Goal: Information Seeking & Learning: Find specific fact

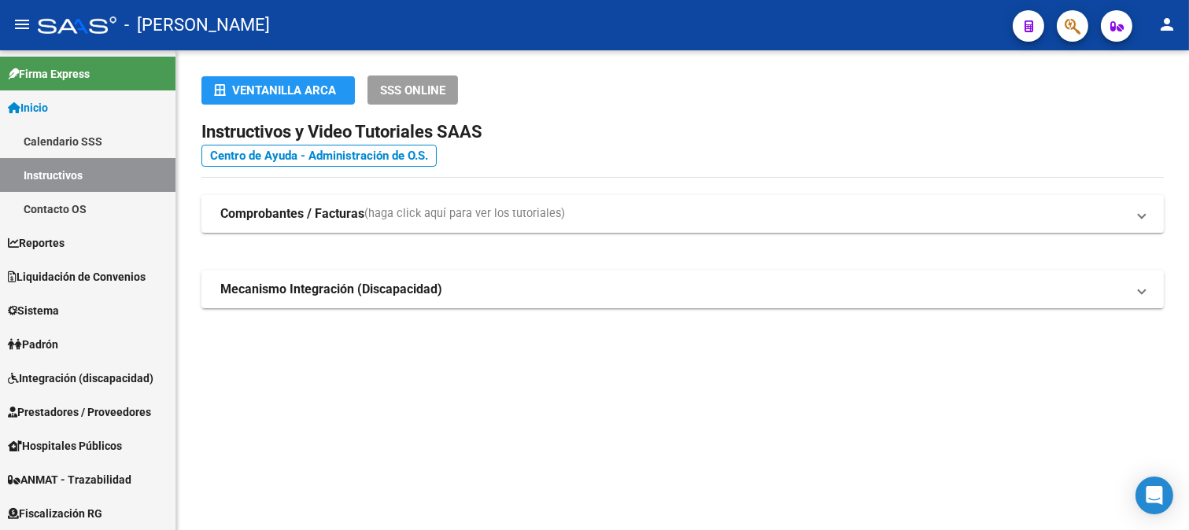
click at [1079, 39] on span "button" at bounding box center [1073, 26] width 16 height 32
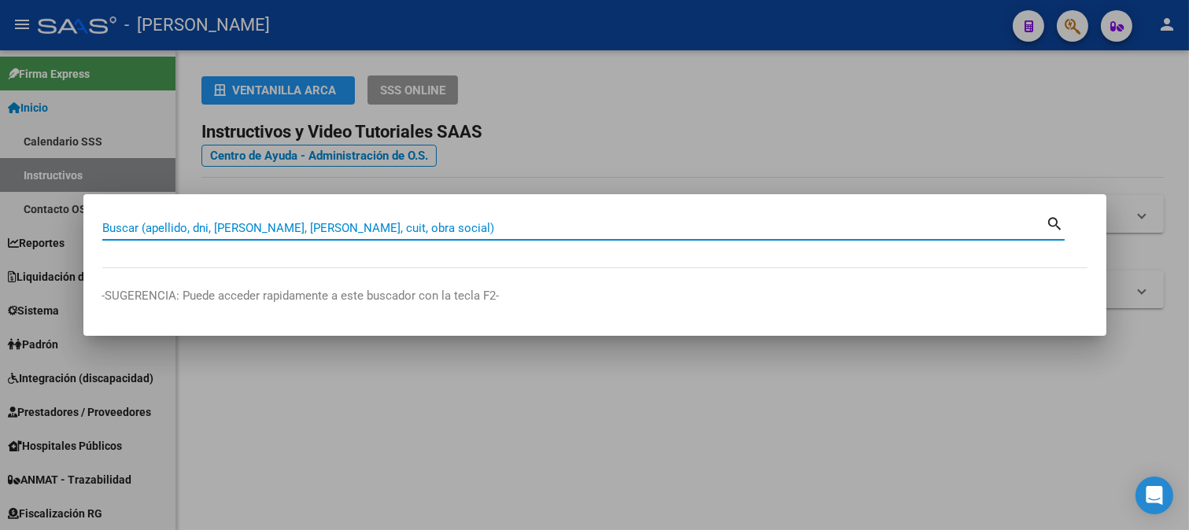
paste input "36484769"
type input "36484769"
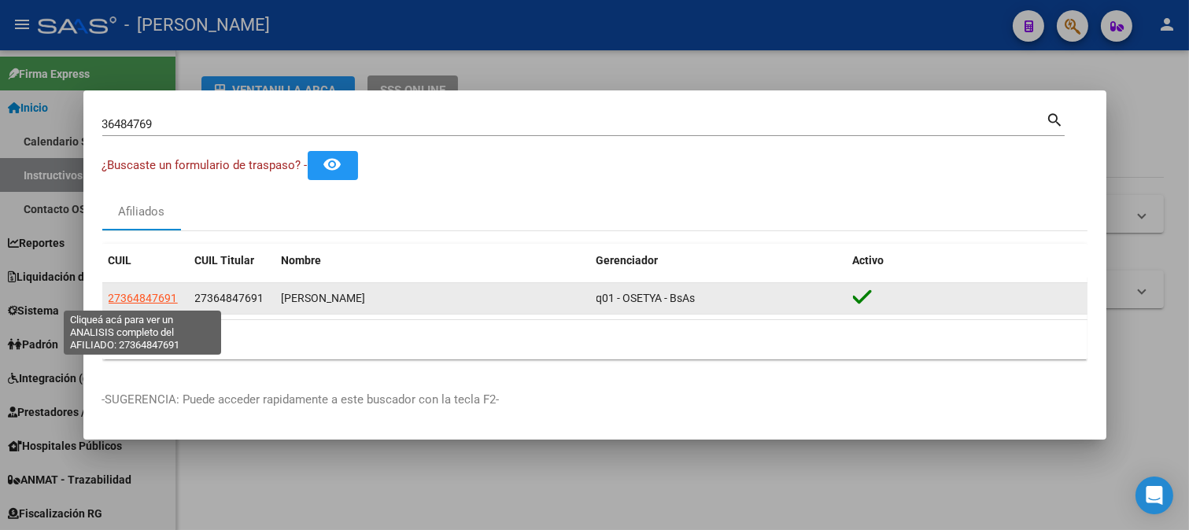
click at [150, 303] on span "27364847691" at bounding box center [143, 298] width 69 height 13
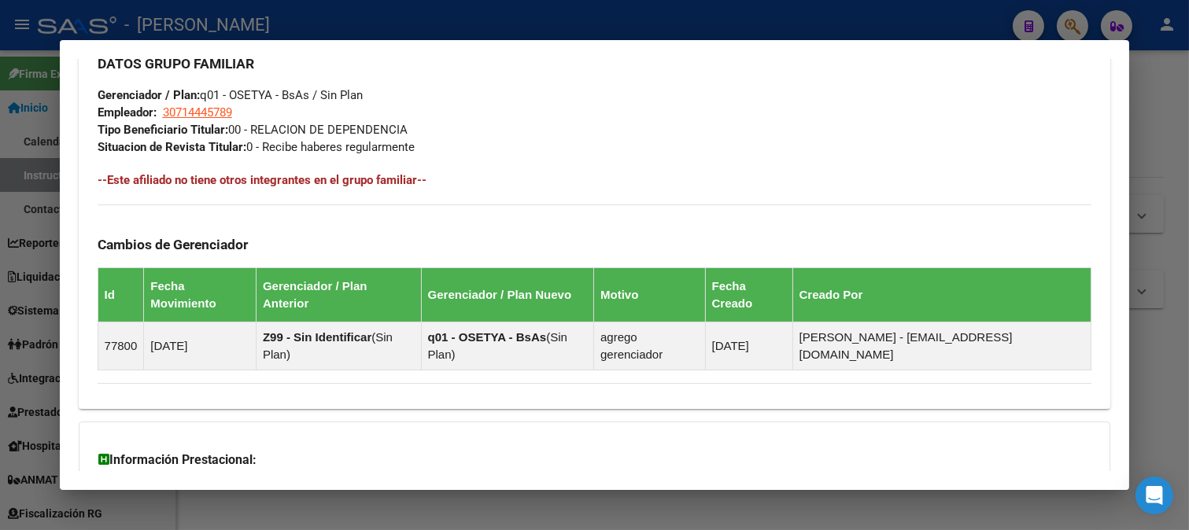
scroll to position [923, 0]
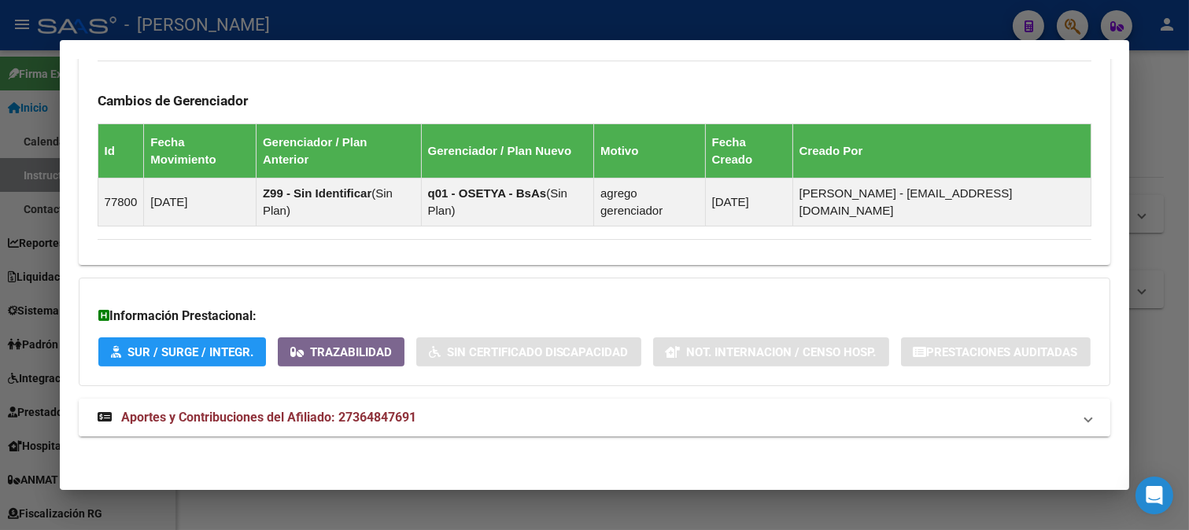
click at [397, 413] on span "Aportes y Contribuciones del Afiliado: 27364847691" at bounding box center [268, 417] width 295 height 15
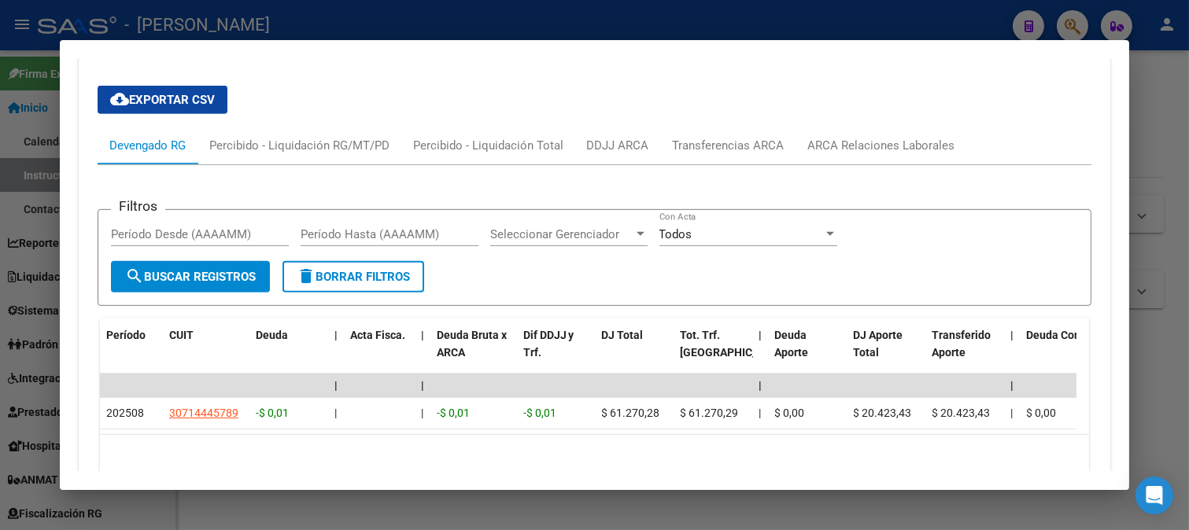
scroll to position [1404, 0]
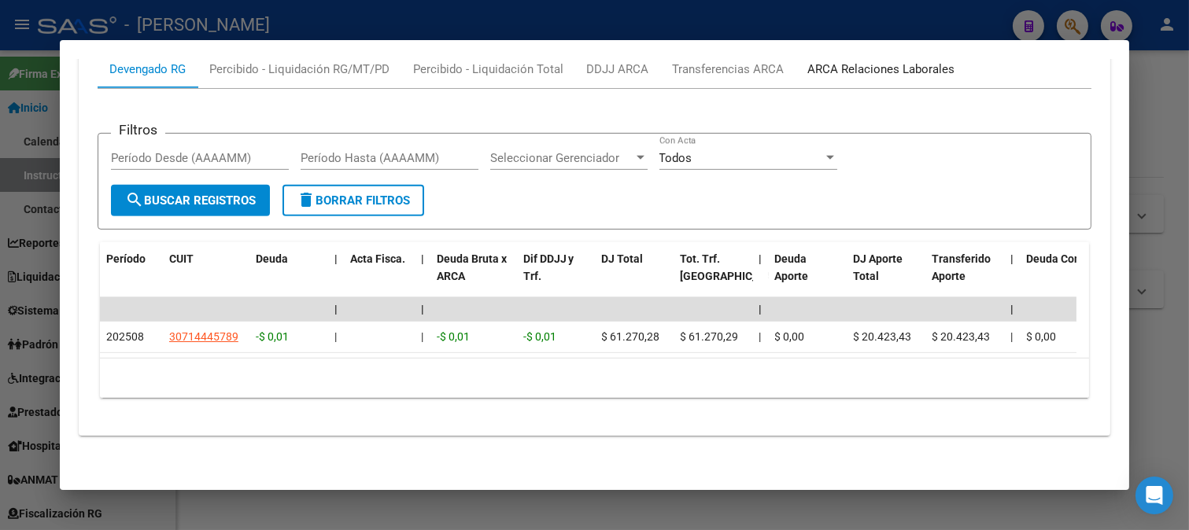
click at [845, 61] on div "ARCA Relaciones Laborales" at bounding box center [881, 69] width 147 height 17
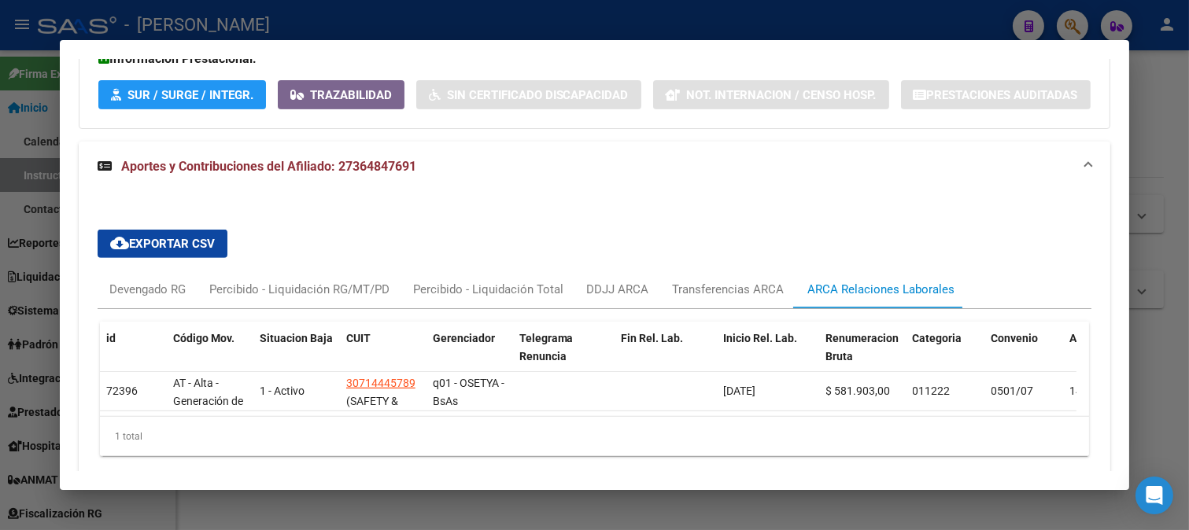
scroll to position [1251, 0]
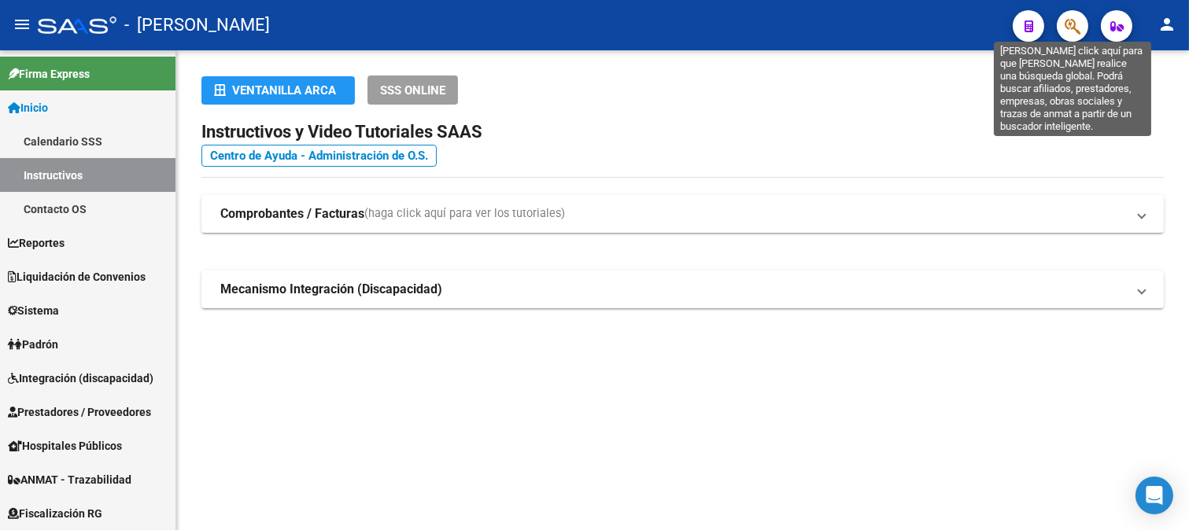
click at [1076, 30] on icon "button" at bounding box center [1073, 26] width 16 height 18
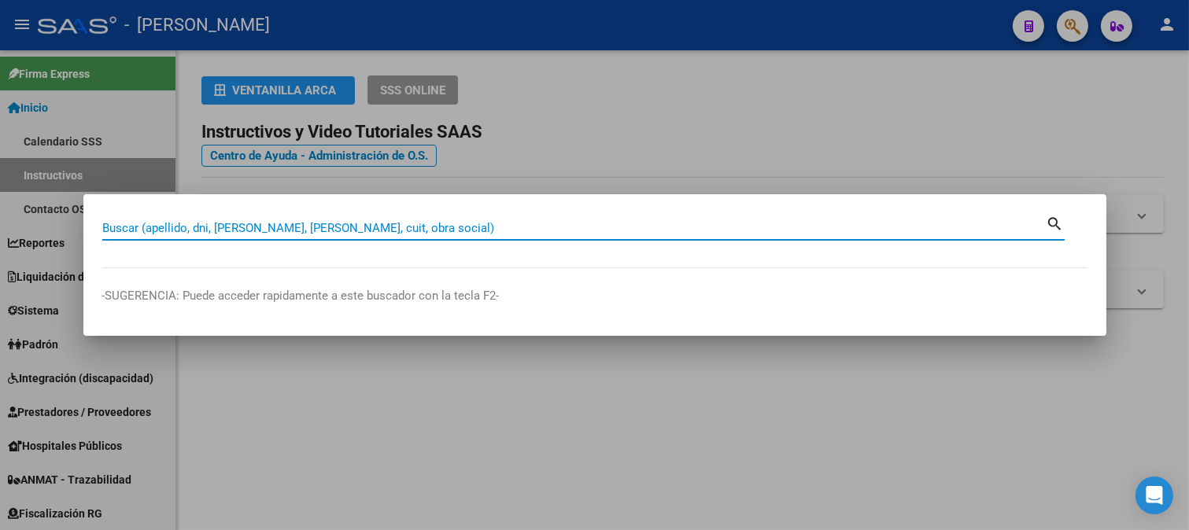
paste input "43043808"
type input "43043808"
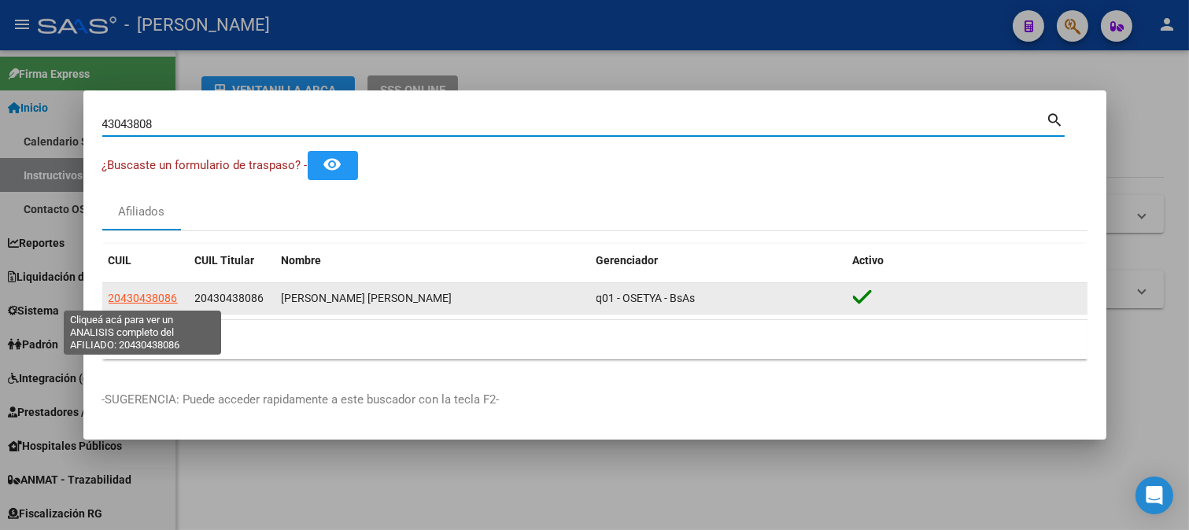
click at [130, 292] on span "20430438086" at bounding box center [143, 298] width 69 height 13
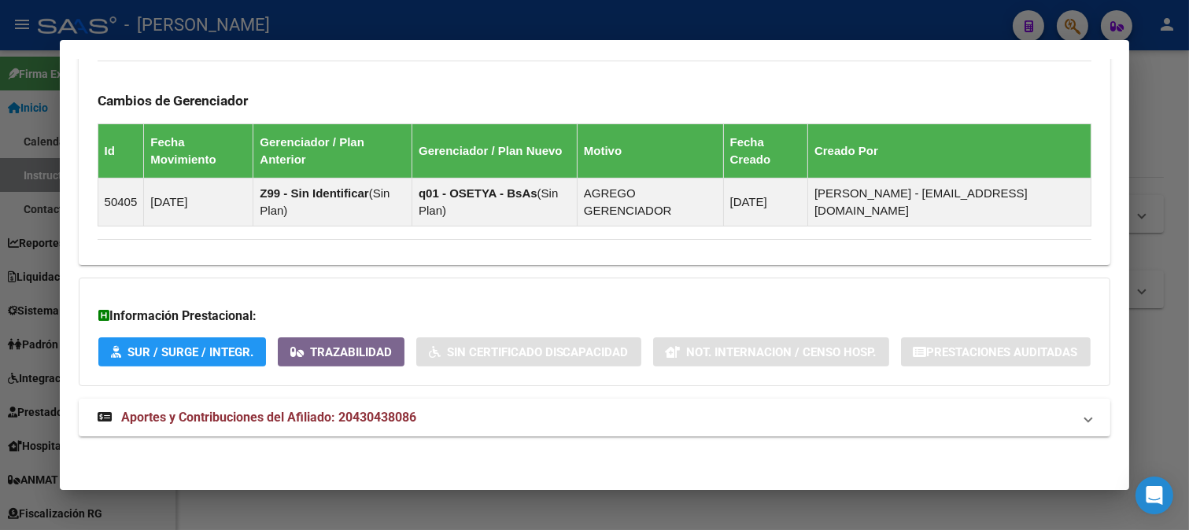
drag, startPoint x: 584, startPoint y: 415, endPoint x: 632, endPoint y: 371, distance: 65.2
click at [585, 414] on mat-panel-title "Aportes y Contribuciones del Afiliado: 20430438086" at bounding box center [586, 417] width 976 height 19
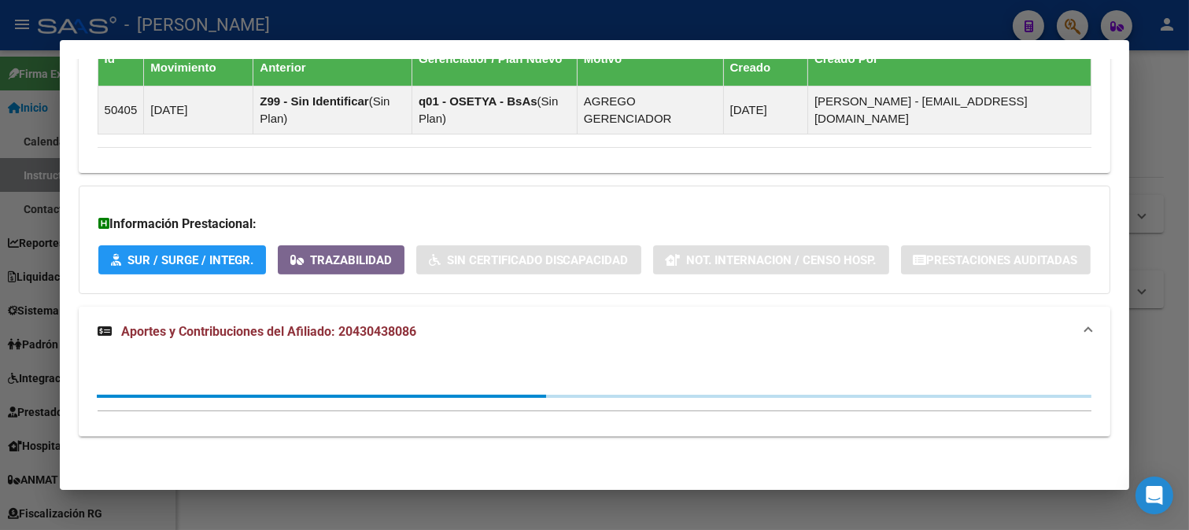
scroll to position [1050, 0]
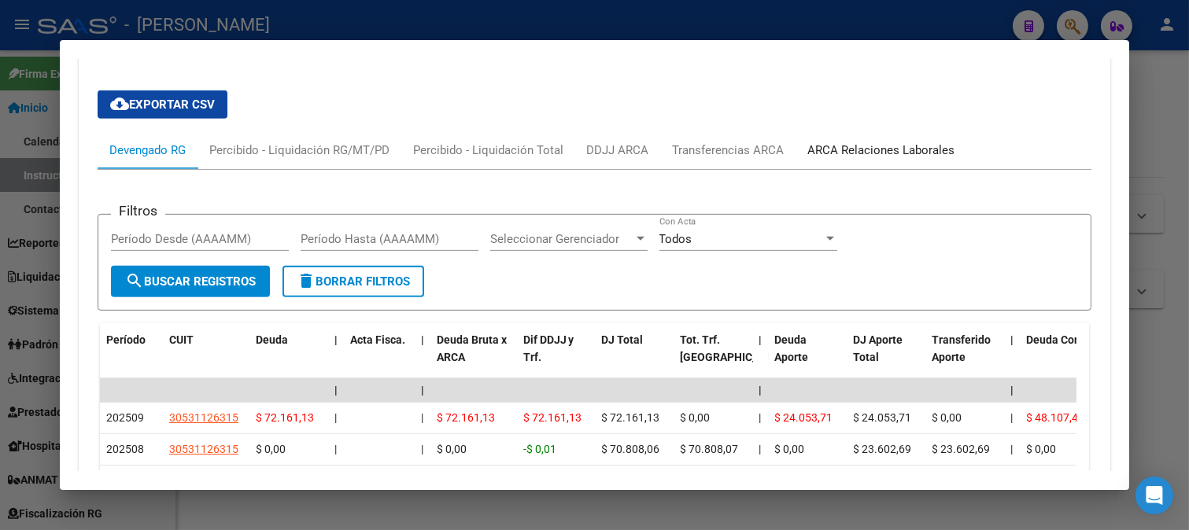
click at [895, 169] on div "ARCA Relaciones Laborales" at bounding box center [881, 150] width 171 height 38
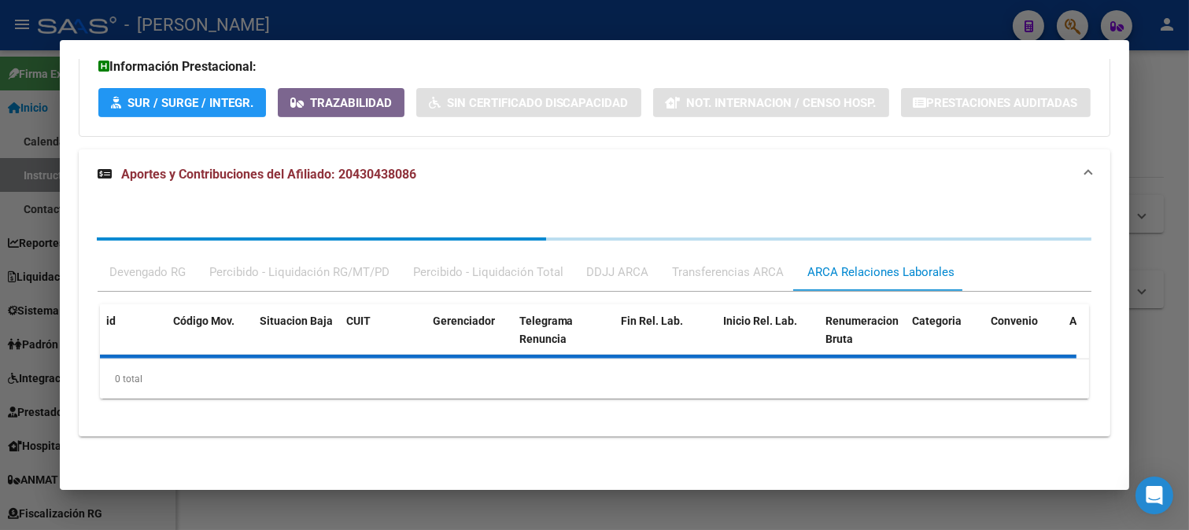
scroll to position [1312, 0]
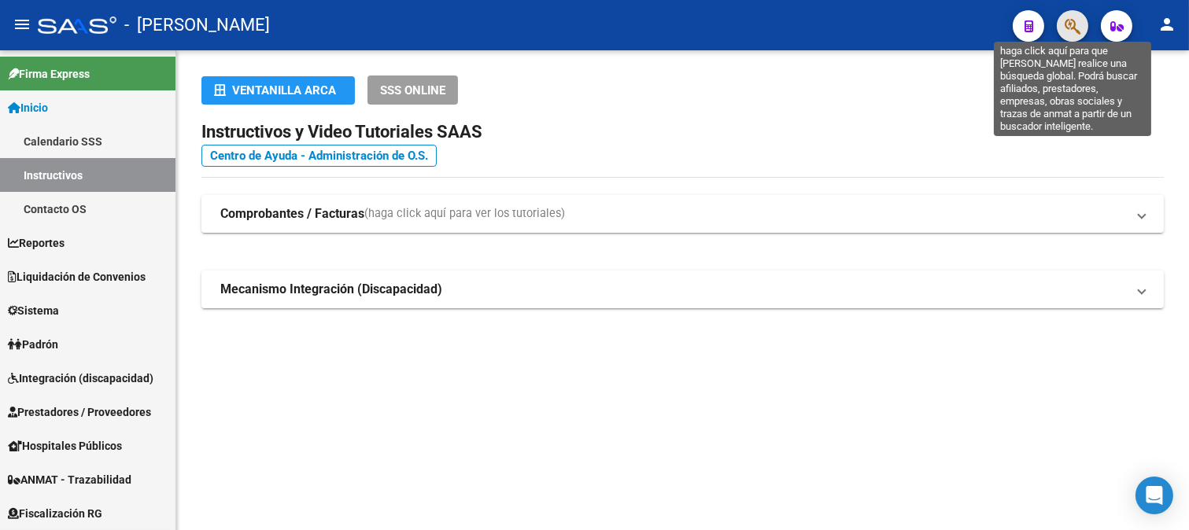
click at [1065, 24] on icon "button" at bounding box center [1073, 26] width 16 height 18
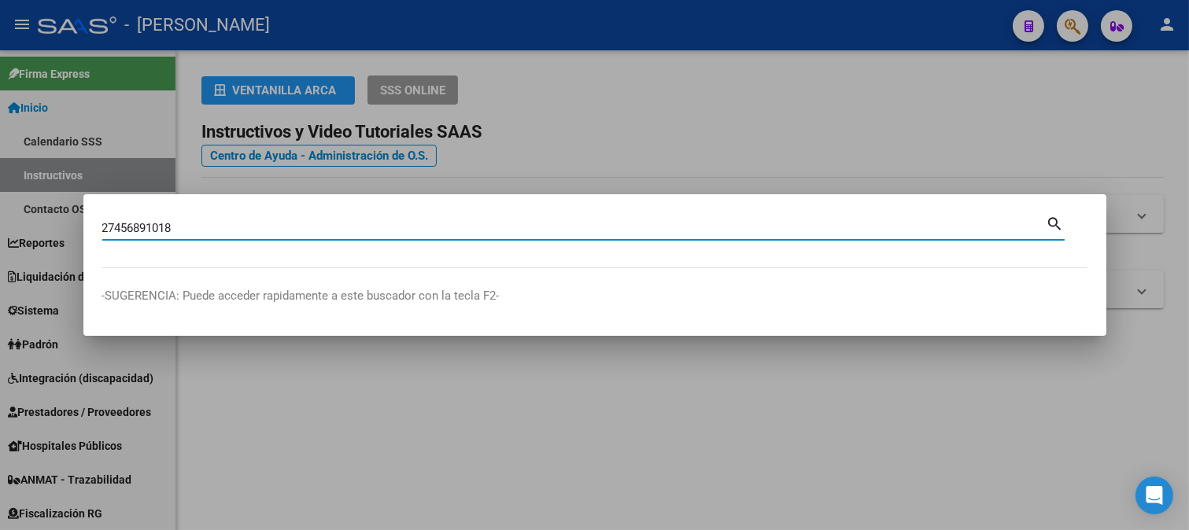
type input "27456891018"
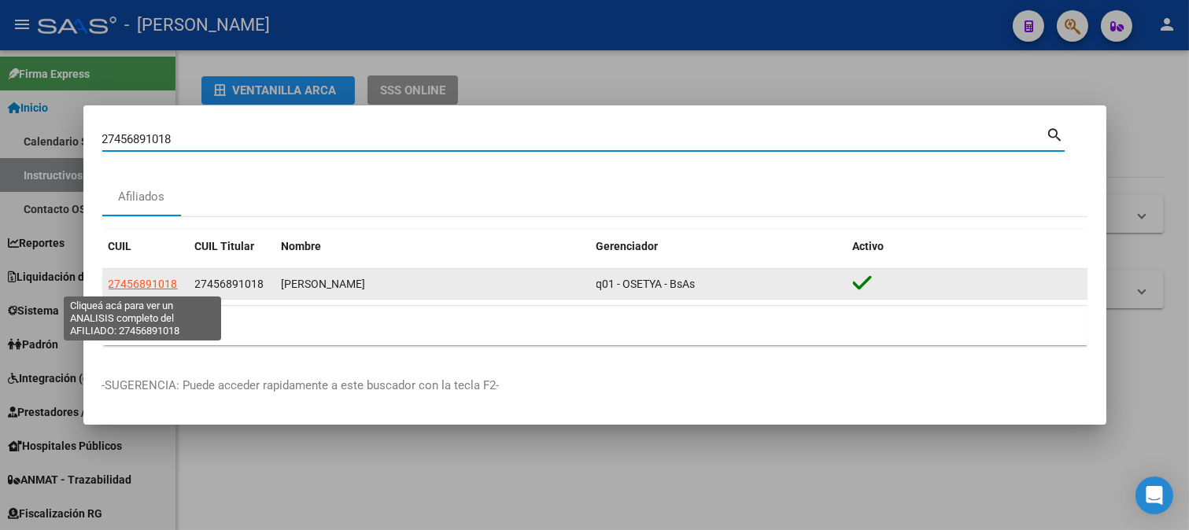
click at [153, 283] on span "27456891018" at bounding box center [143, 284] width 69 height 13
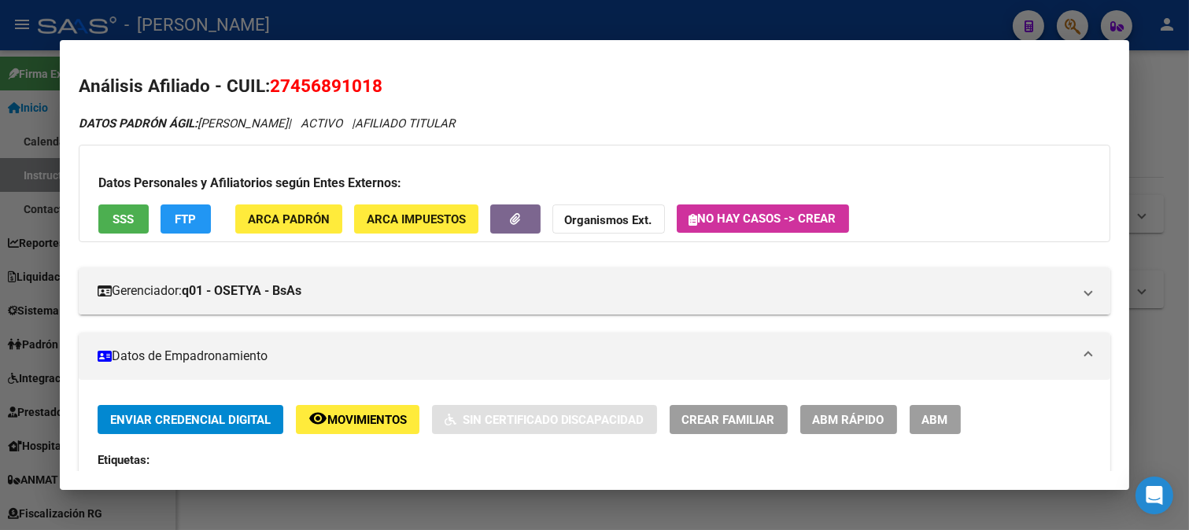
scroll to position [262, 0]
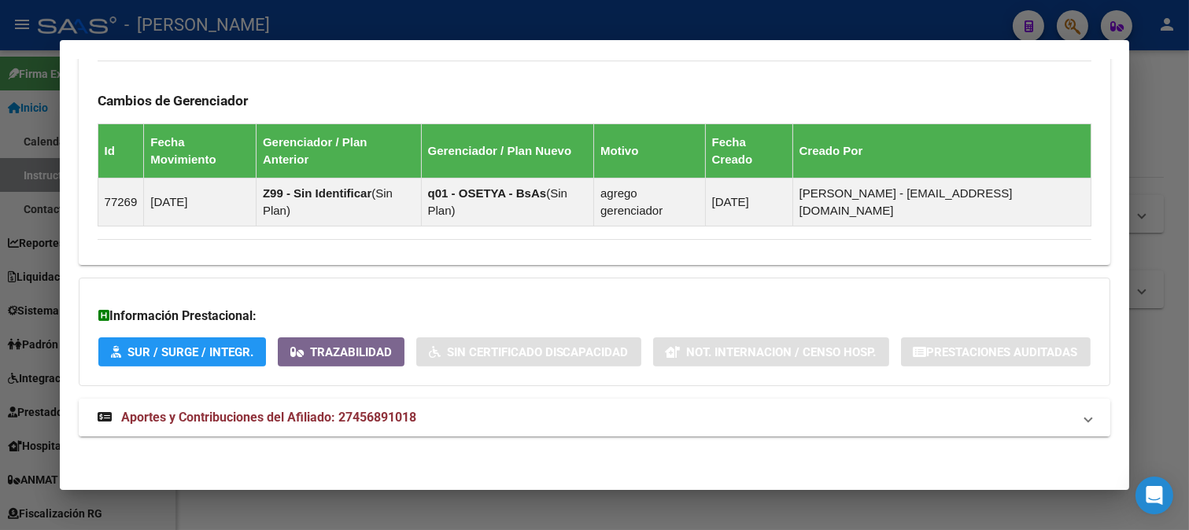
click at [544, 407] on mat-expansion-panel-header "Aportes y Contribuciones del Afiliado: 27456891018" at bounding box center [595, 418] width 1032 height 38
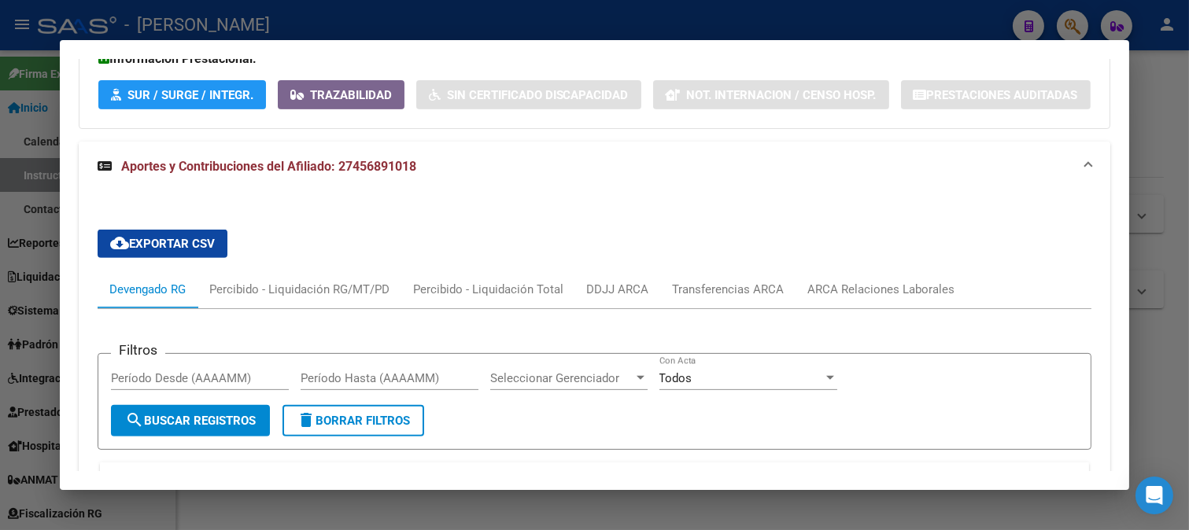
scroll to position [1015, 0]
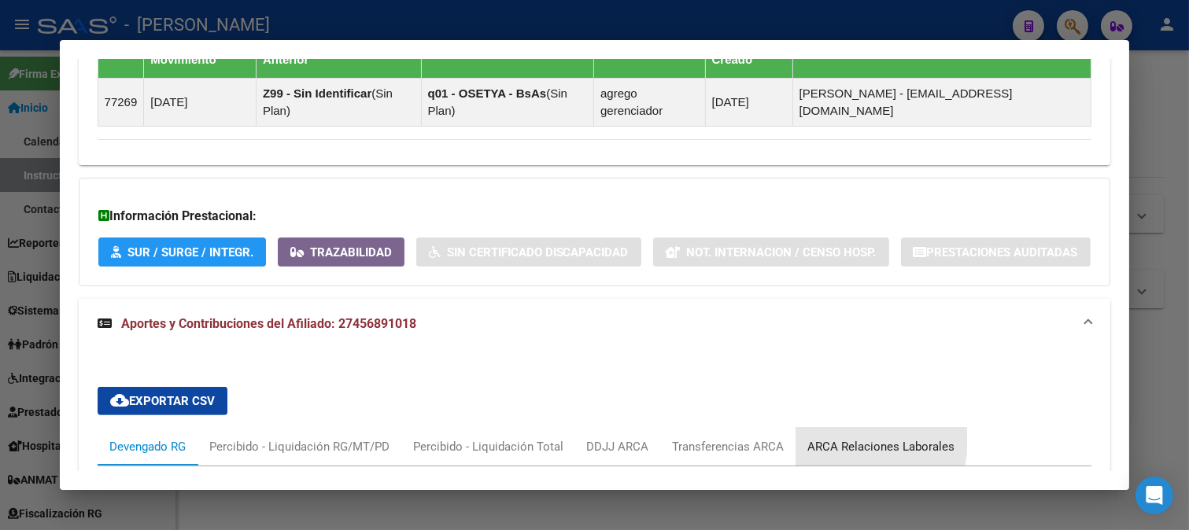
click at [844, 448] on div "ARCA Relaciones Laborales" at bounding box center [881, 446] width 147 height 17
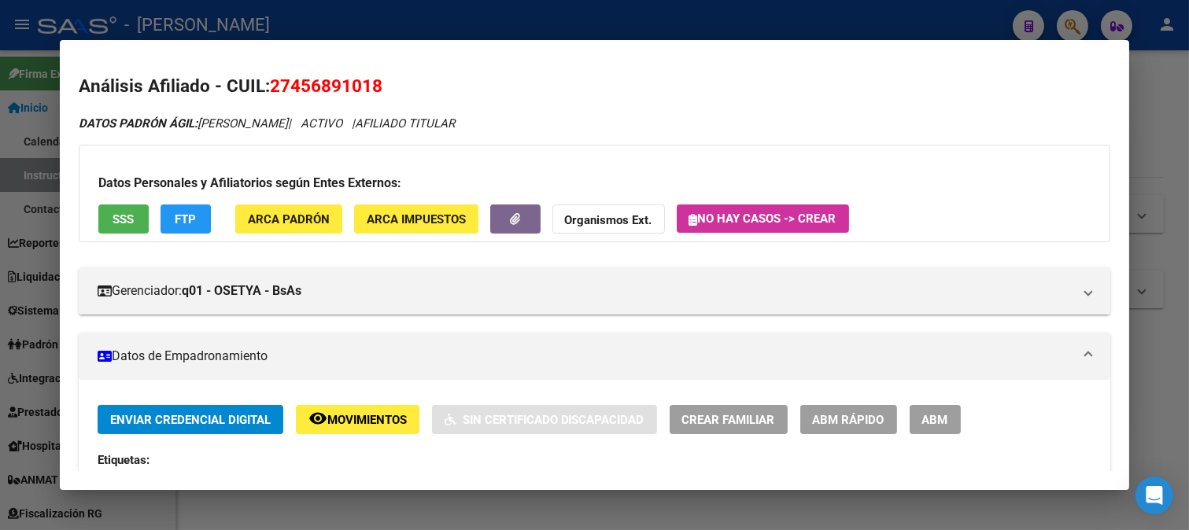
scroll to position [0, 0]
drag, startPoint x: 347, startPoint y: 83, endPoint x: 380, endPoint y: 84, distance: 33.1
click at [380, 84] on span "27456891018" at bounding box center [326, 86] width 113 height 20
click at [380, 85] on span "27456891018" at bounding box center [326, 86] width 113 height 20
drag, startPoint x: 0, startPoint y: 441, endPoint x: 490, endPoint y: 270, distance: 519.3
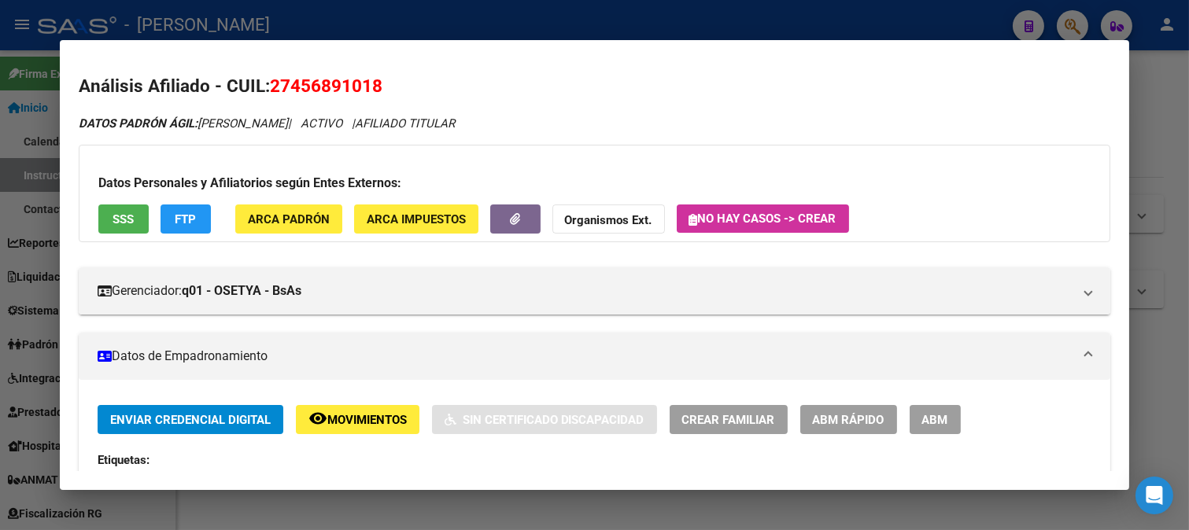
click at [4, 437] on div at bounding box center [594, 265] width 1189 height 530
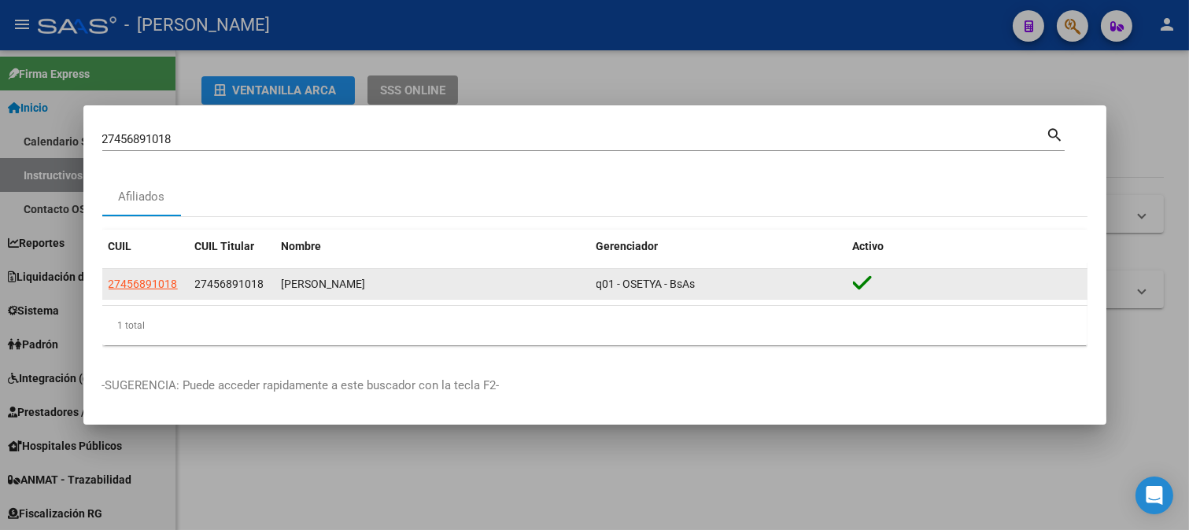
click at [241, 285] on span "27456891018" at bounding box center [229, 284] width 69 height 13
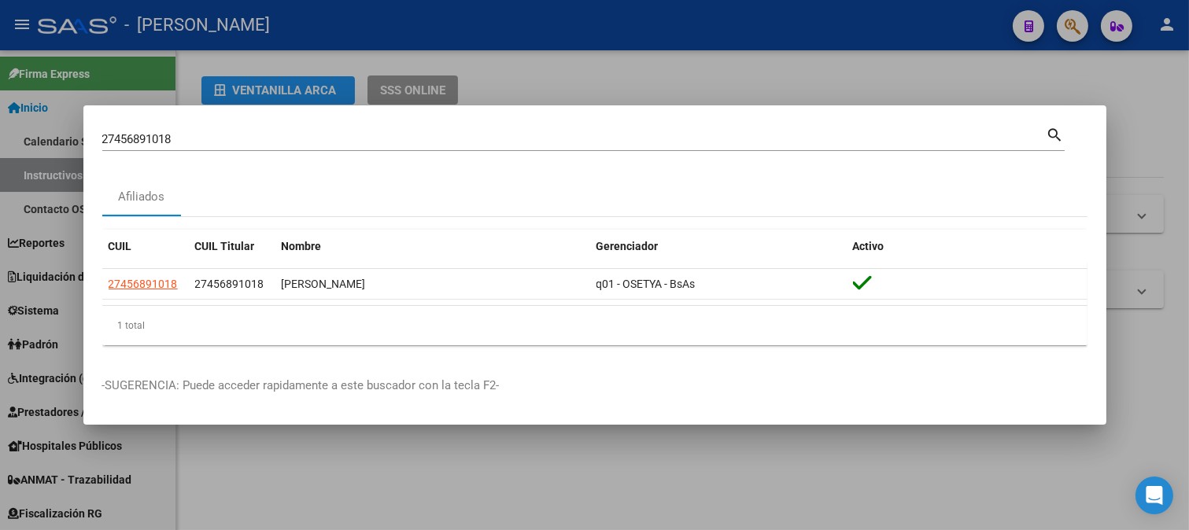
copy span "27456891018"
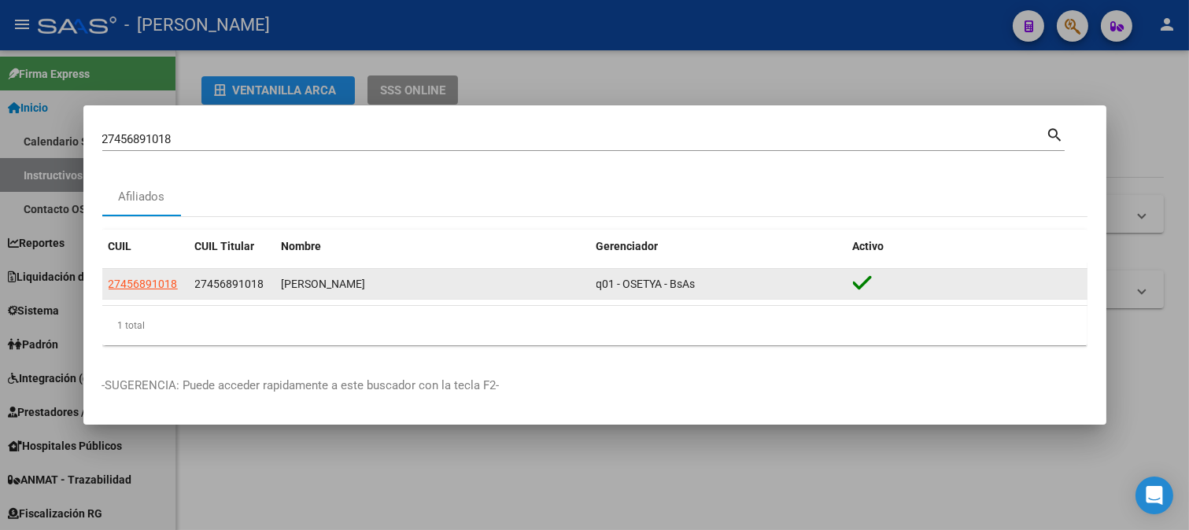
click at [105, 283] on datatable-body-cell "27456891018" at bounding box center [145, 284] width 87 height 31
click at [115, 283] on span "27456891018" at bounding box center [143, 284] width 69 height 13
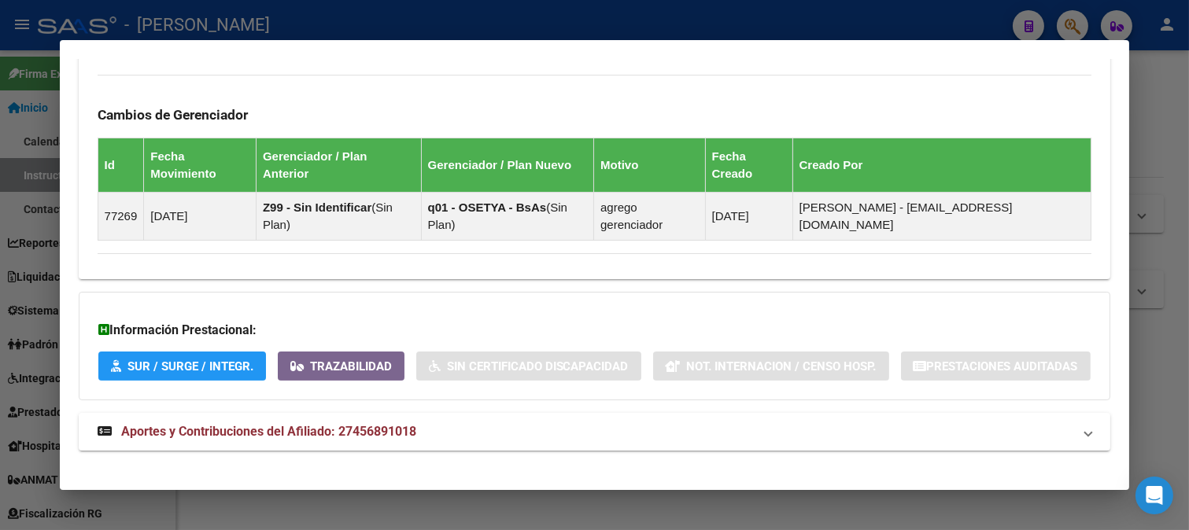
scroll to position [923, 0]
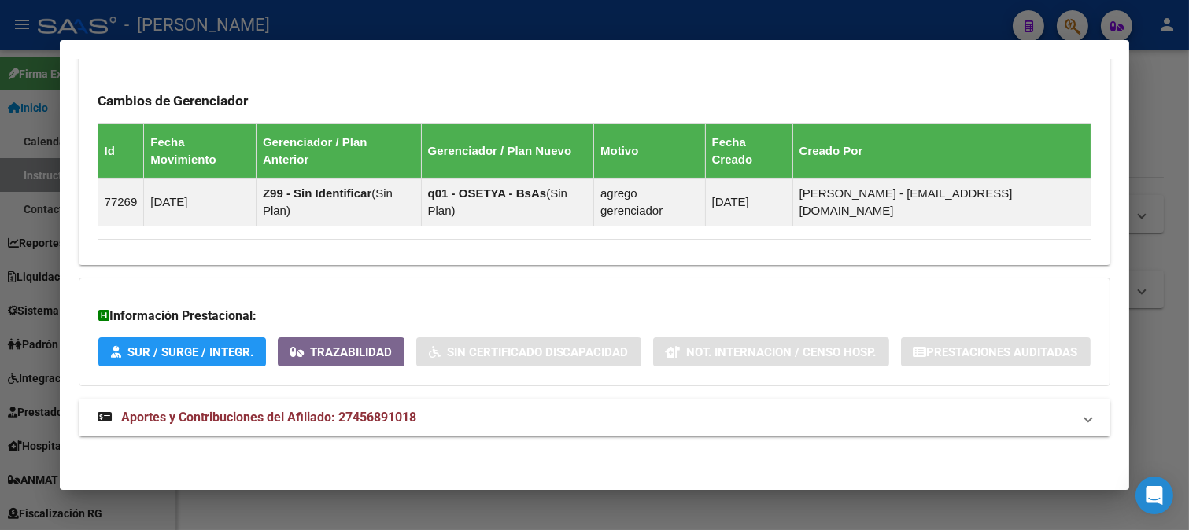
click at [472, 425] on mat-panel-title "Aportes y Contribuciones del Afiliado: 27456891018" at bounding box center [586, 417] width 976 height 19
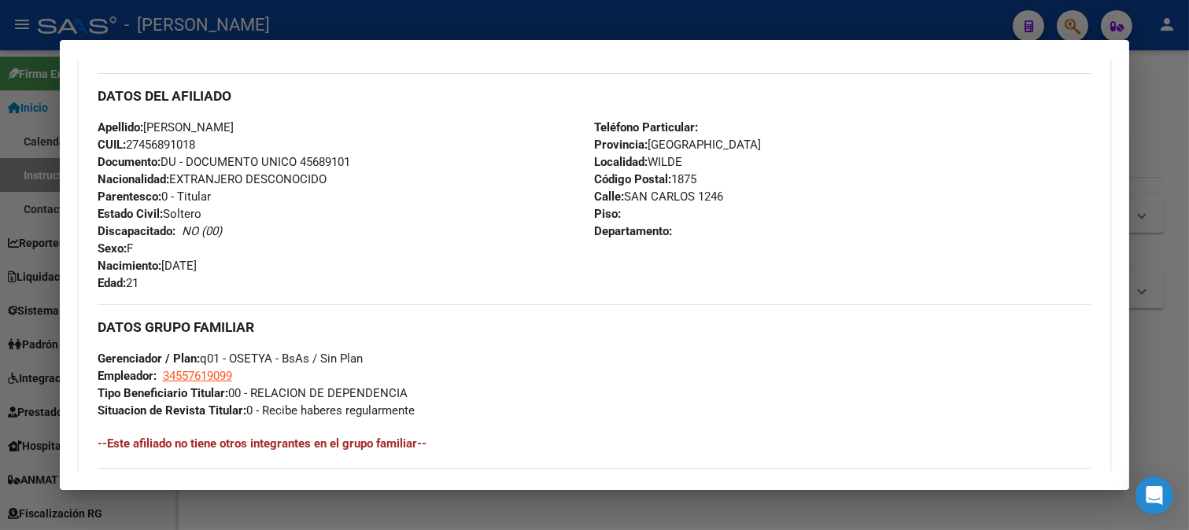
scroll to position [442, 0]
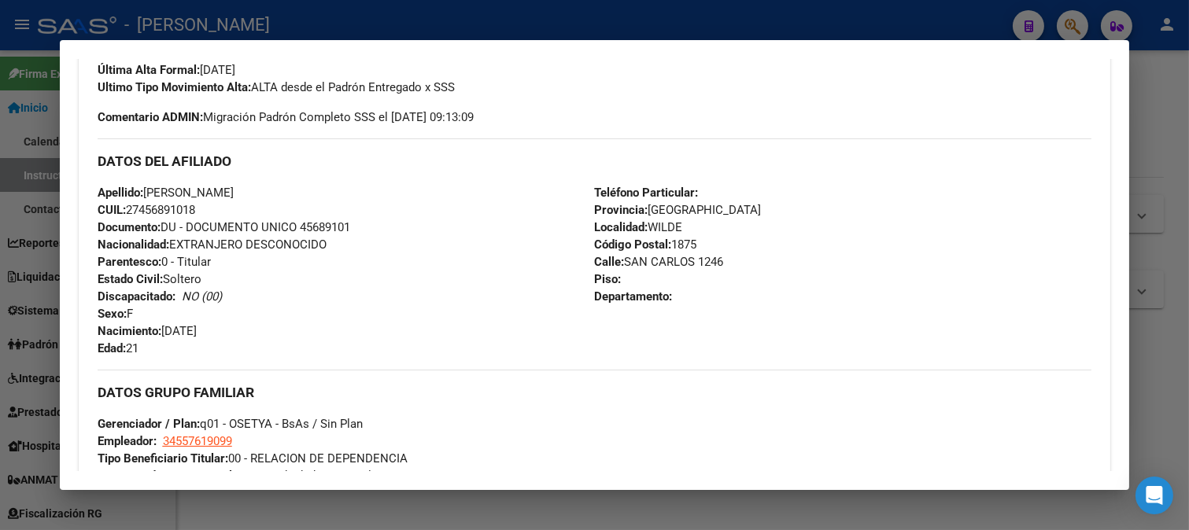
click at [341, 225] on span "Documento: DU - DOCUMENTO UNICO 45689101" at bounding box center [224, 227] width 253 height 14
copy span "45689101"
drag, startPoint x: 148, startPoint y: 192, endPoint x: 437, endPoint y: 191, distance: 289.5
click at [437, 191] on div "Apellido: ARISTA MAZZAFERRI PAULA GUADAL CUIL: 27456891018 Documento: DU - DOCU…" at bounding box center [346, 270] width 497 height 173
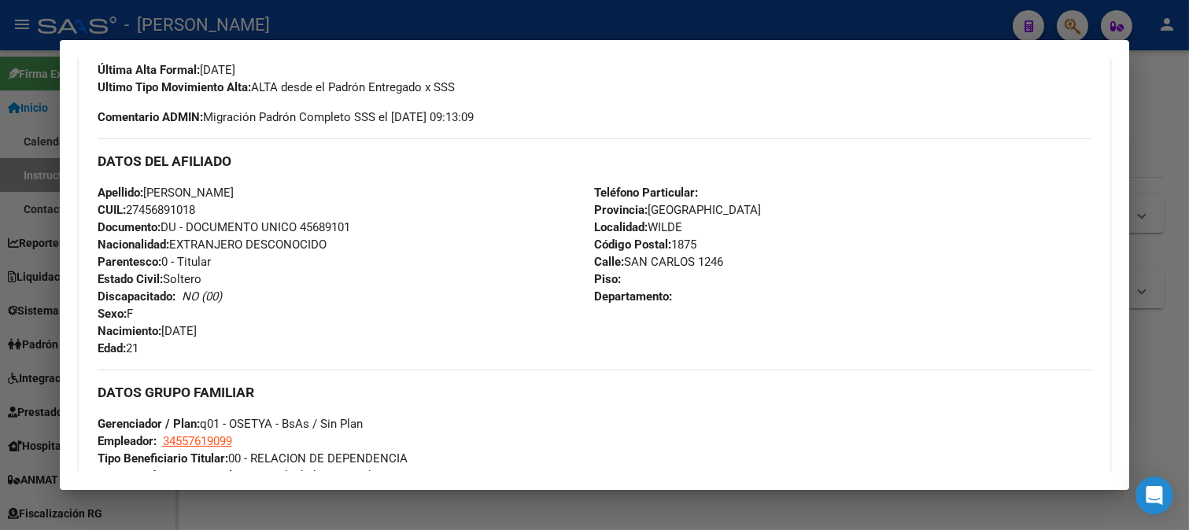
copy span "ARISTA MAZZAFERRI PAULA GUADAL"
drag, startPoint x: 165, startPoint y: 329, endPoint x: 328, endPoint y: 329, distance: 162.9
click at [328, 329] on div "Apellido: ARISTA MAZZAFERRI PAULA GUADAL CUIL: 27456891018 Documento: DU - DOCU…" at bounding box center [346, 270] width 497 height 173
copy span "07/04/2004"
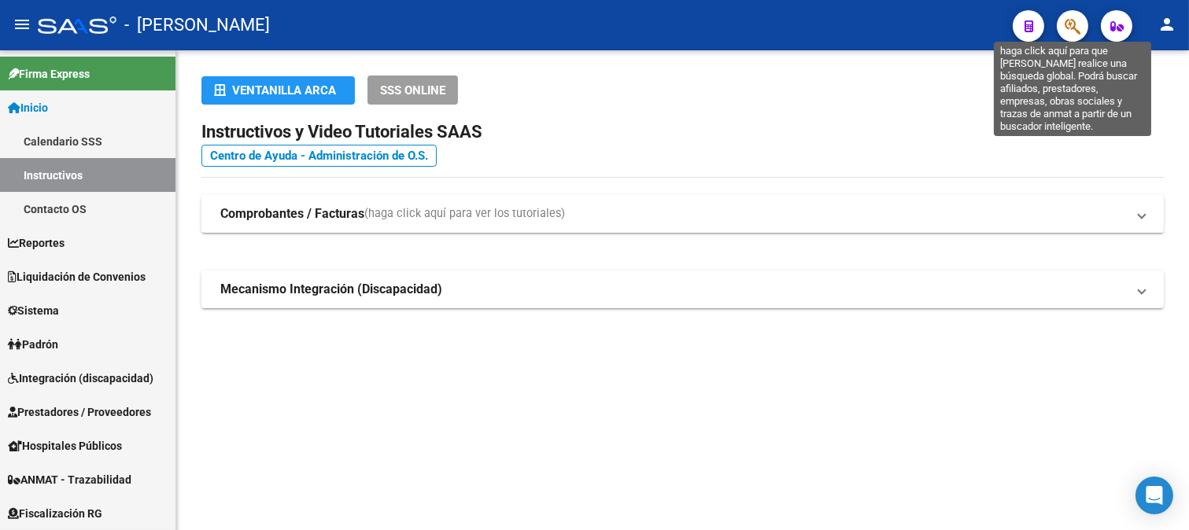
click at [1076, 34] on icon "button" at bounding box center [1073, 26] width 16 height 18
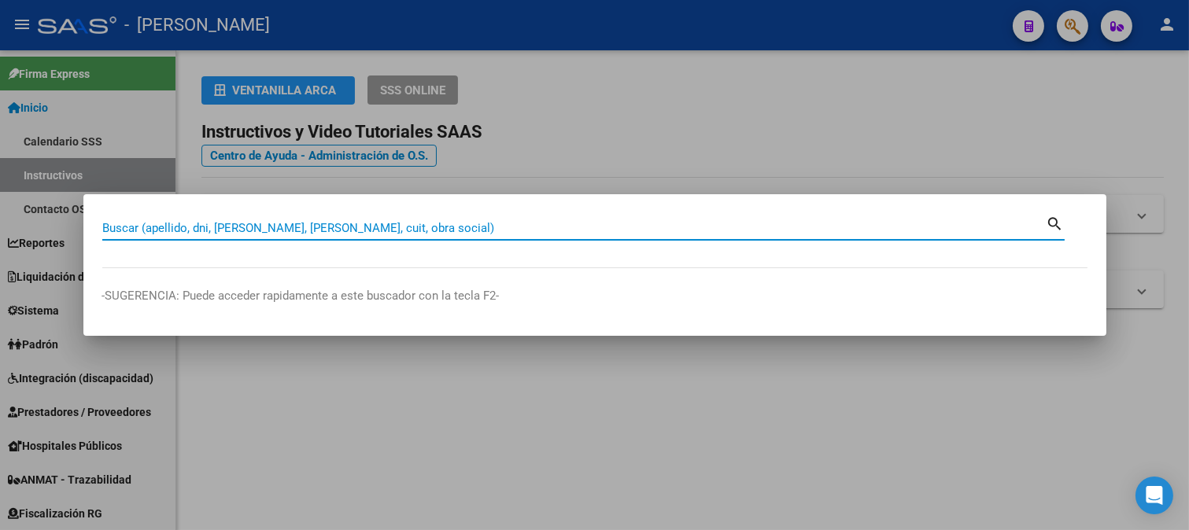
click at [333, 227] on input "Buscar (apellido, dni, [PERSON_NAME], [PERSON_NAME], cuit, obra social)" at bounding box center [574, 228] width 944 height 14
click at [342, 231] on input "Buscar (apellido, dni, [PERSON_NAME], [PERSON_NAME], cuit, obra social)" at bounding box center [574, 228] width 944 height 14
type input "39198824"
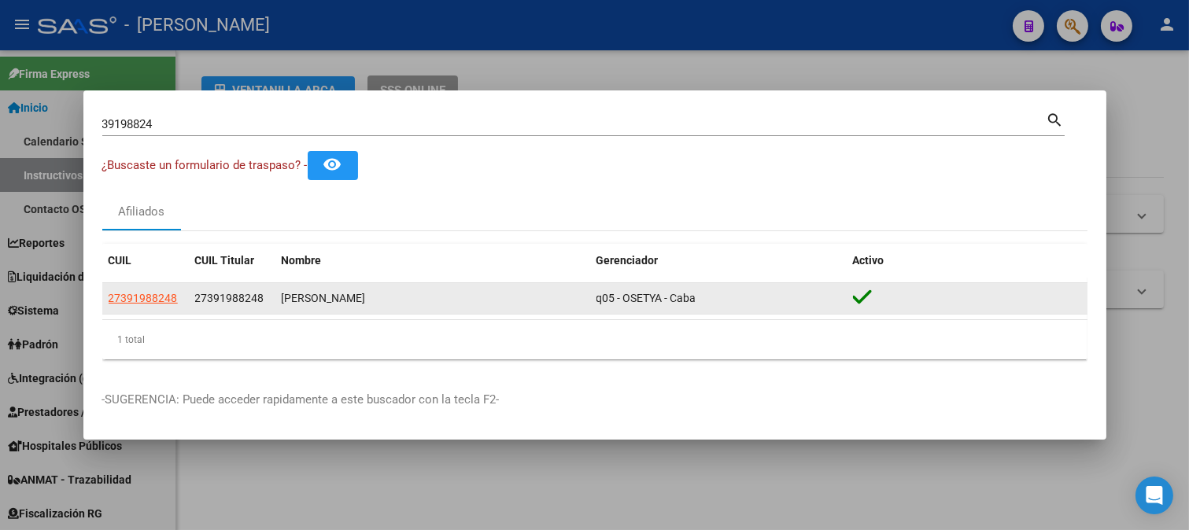
click at [236, 301] on span "27391988248" at bounding box center [229, 298] width 69 height 13
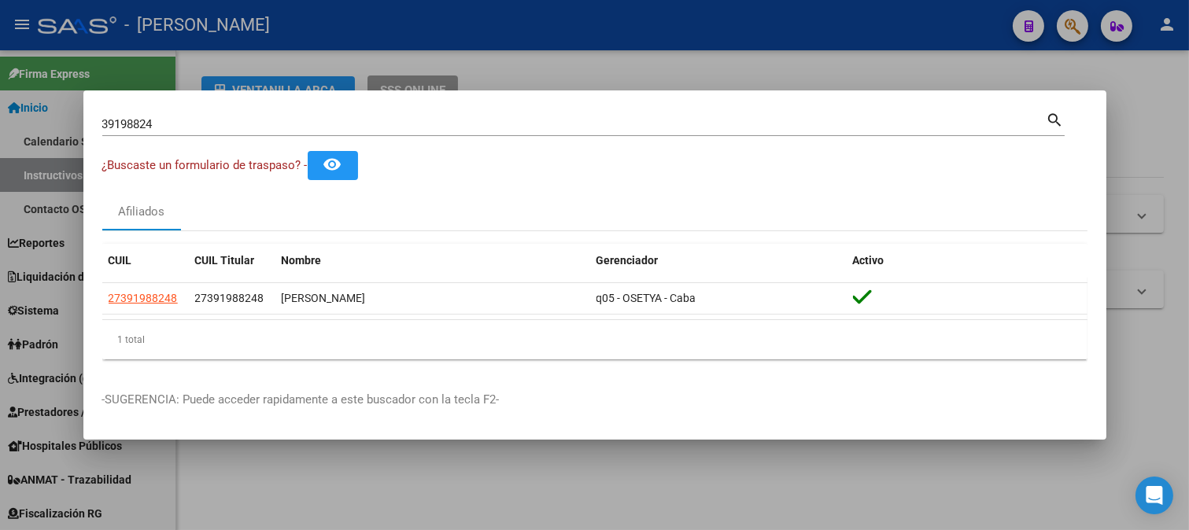
copy span "27391988248"
